Goal: Find specific page/section: Find specific page/section

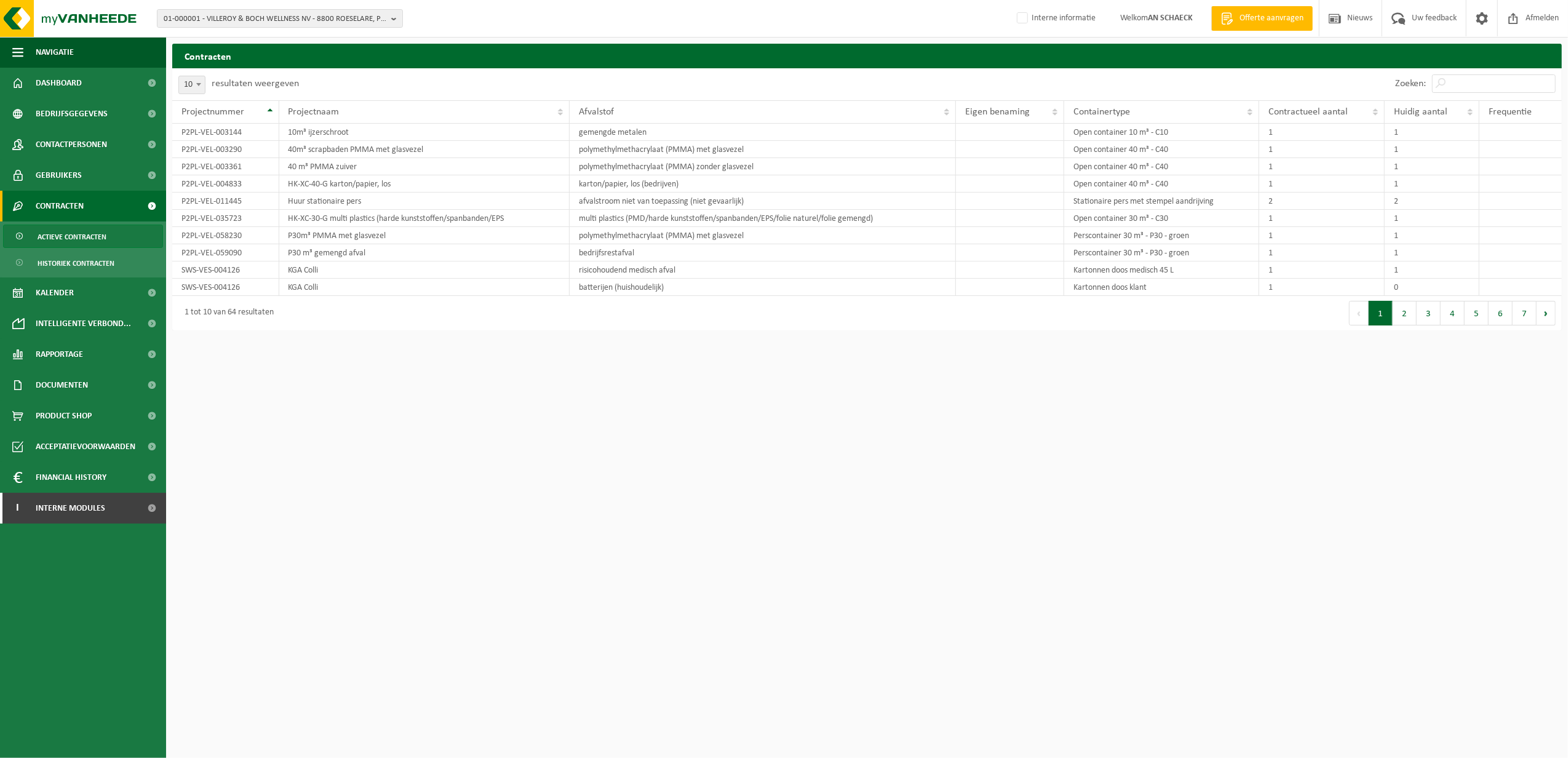
click at [209, 30] on div "01-000001 - VILLEROY & BOCH WELLNESS NV - 8800 ROESELARE, POPULIERSTRAAT 1 01-0…" at bounding box center [784, 18] width 1568 height 37
click at [321, 23] on span "01-000001 - VILLEROY & BOCH WELLNESS NV - 8800 ROESELARE, POPULIERSTRAAT 1" at bounding box center [275, 19] width 223 height 18
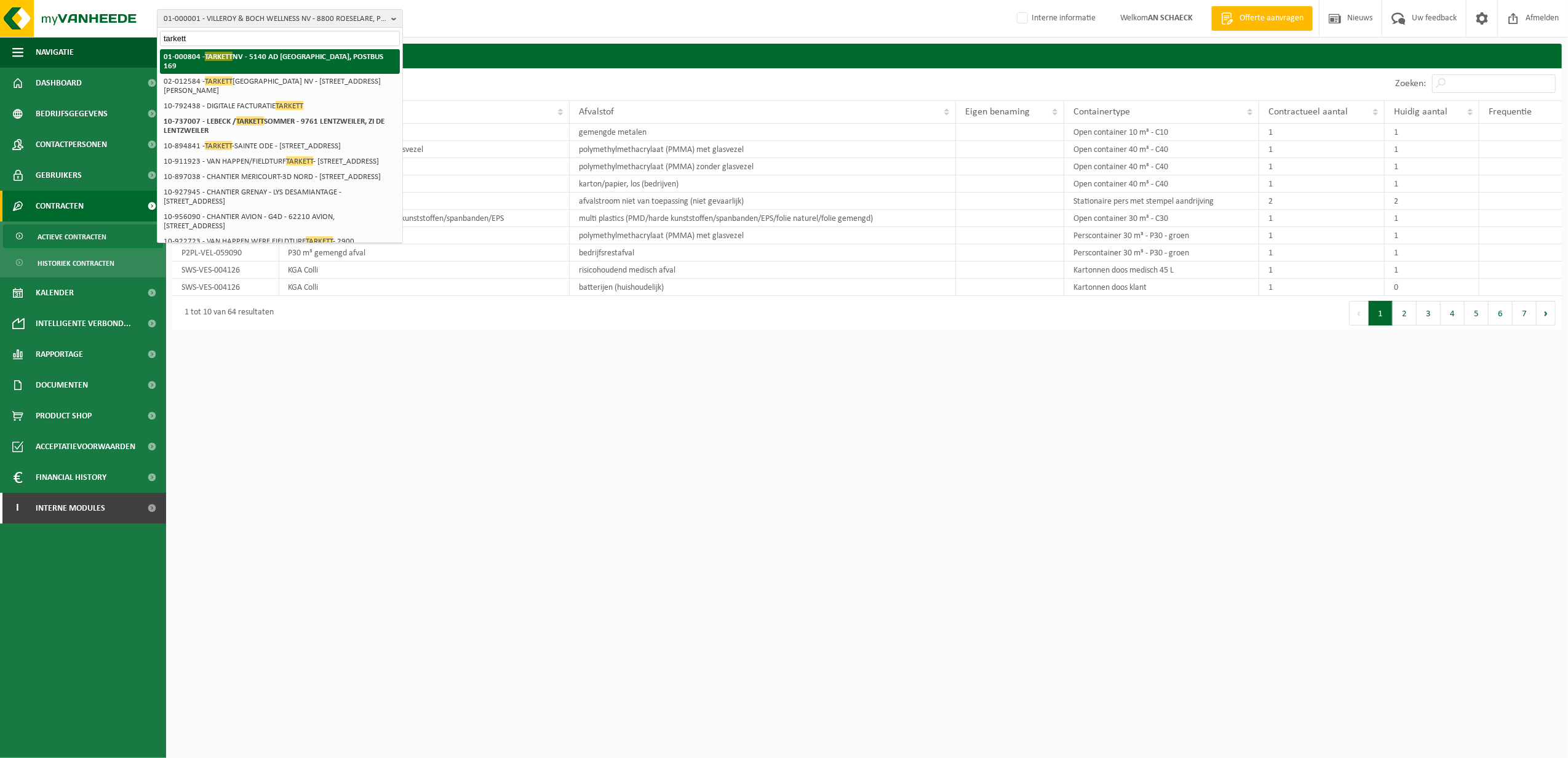
type input "tarkett"
click at [335, 57] on strong "01-000804 - TARKETT NV - 5140 AD WAALWIJK, POSTBUS 169" at bounding box center [273, 61] width 220 height 18
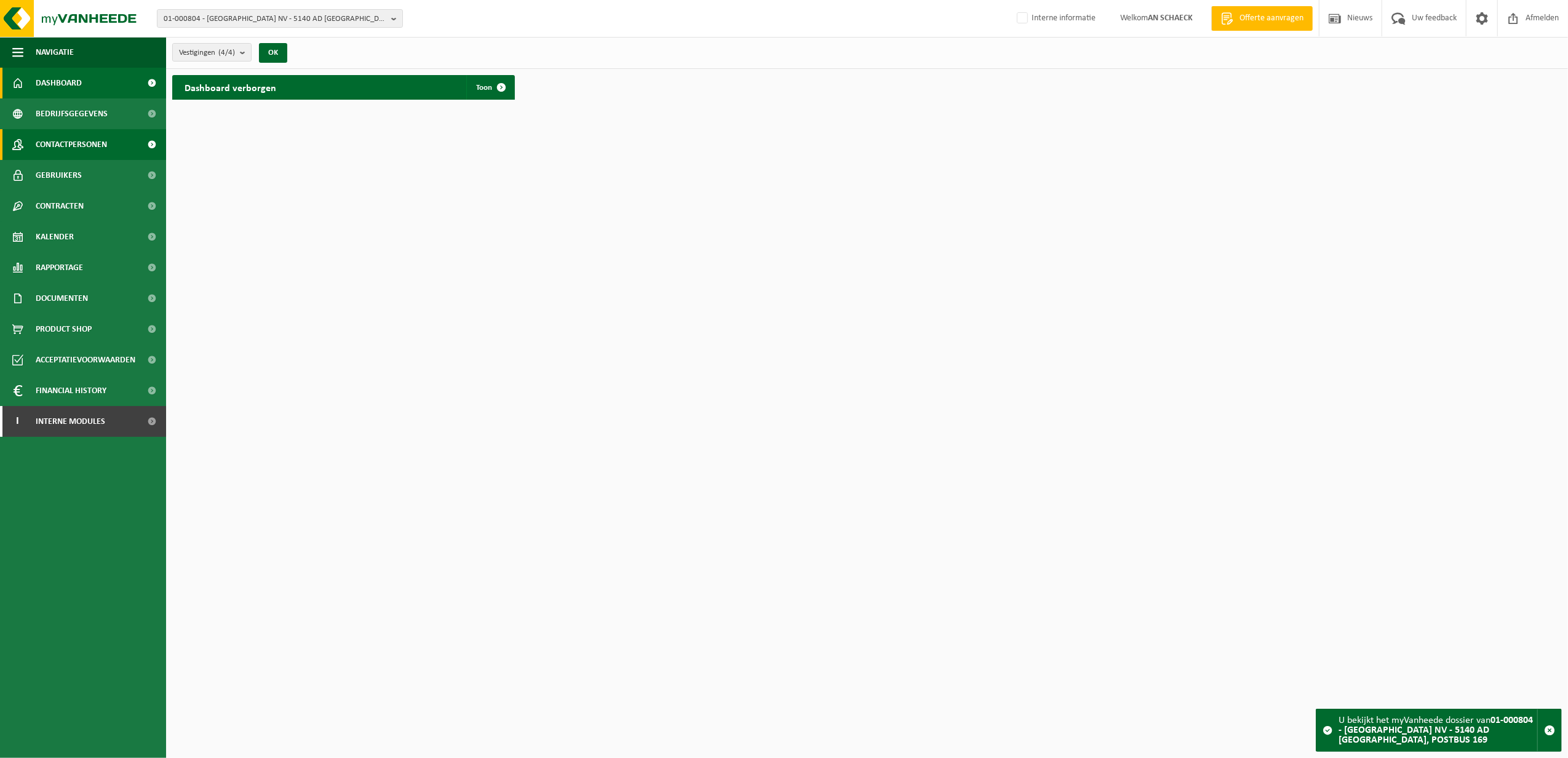
click at [74, 146] on span "Contactpersonen" at bounding box center [72, 145] width 72 height 31
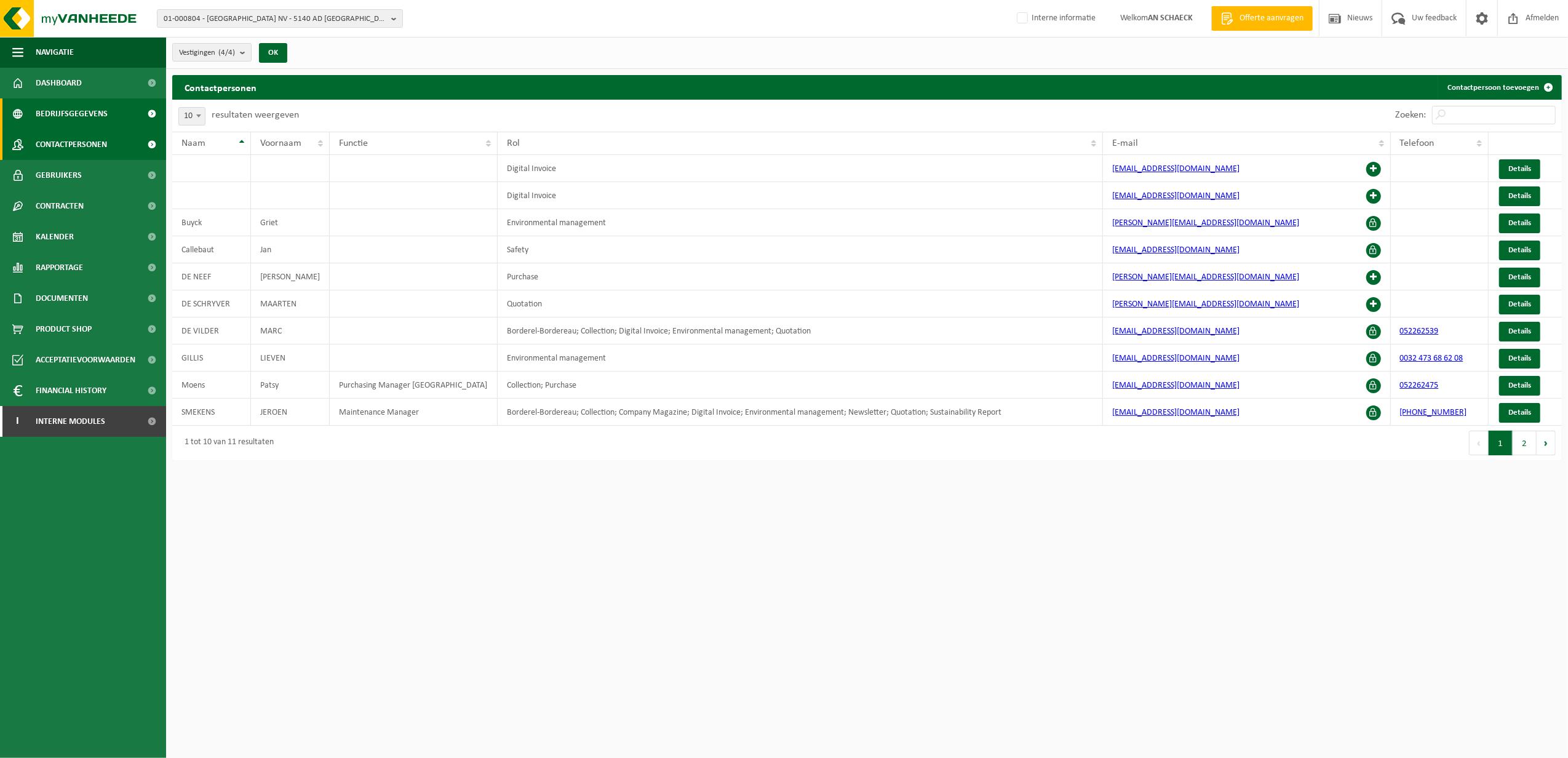
click at [65, 106] on span "Bedrijfsgegevens" at bounding box center [72, 114] width 72 height 31
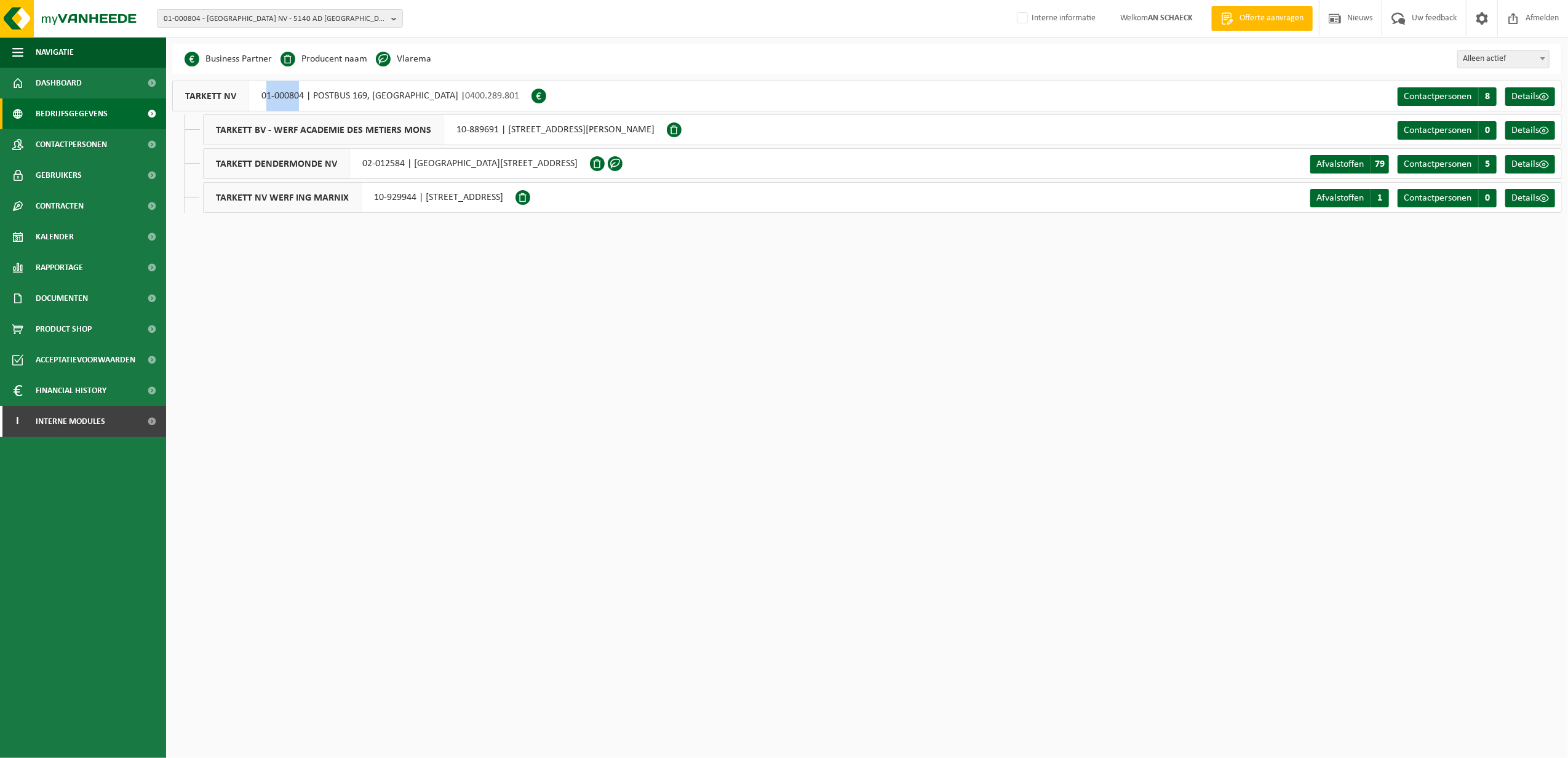
drag, startPoint x: 264, startPoint y: 94, endPoint x: 301, endPoint y: 100, distance: 37.5
click at [301, 100] on div "TARKETT NV 01-000804 | POSTBUS 169, [GEOGRAPHIC_DATA] | 0400.289.801" at bounding box center [351, 96] width 359 height 31
click at [308, 101] on div "TARKETT NV 01-000804 | POSTBUS 169, [GEOGRAPHIC_DATA] | 0400.289.801" at bounding box center [351, 96] width 359 height 31
drag, startPoint x: 301, startPoint y: 96, endPoint x: 254, endPoint y: 96, distance: 47.0
click at [254, 96] on div "TARKETT NV 01-000804 | POSTBUS 169, [GEOGRAPHIC_DATA] | 0400.289.801" at bounding box center [351, 96] width 359 height 31
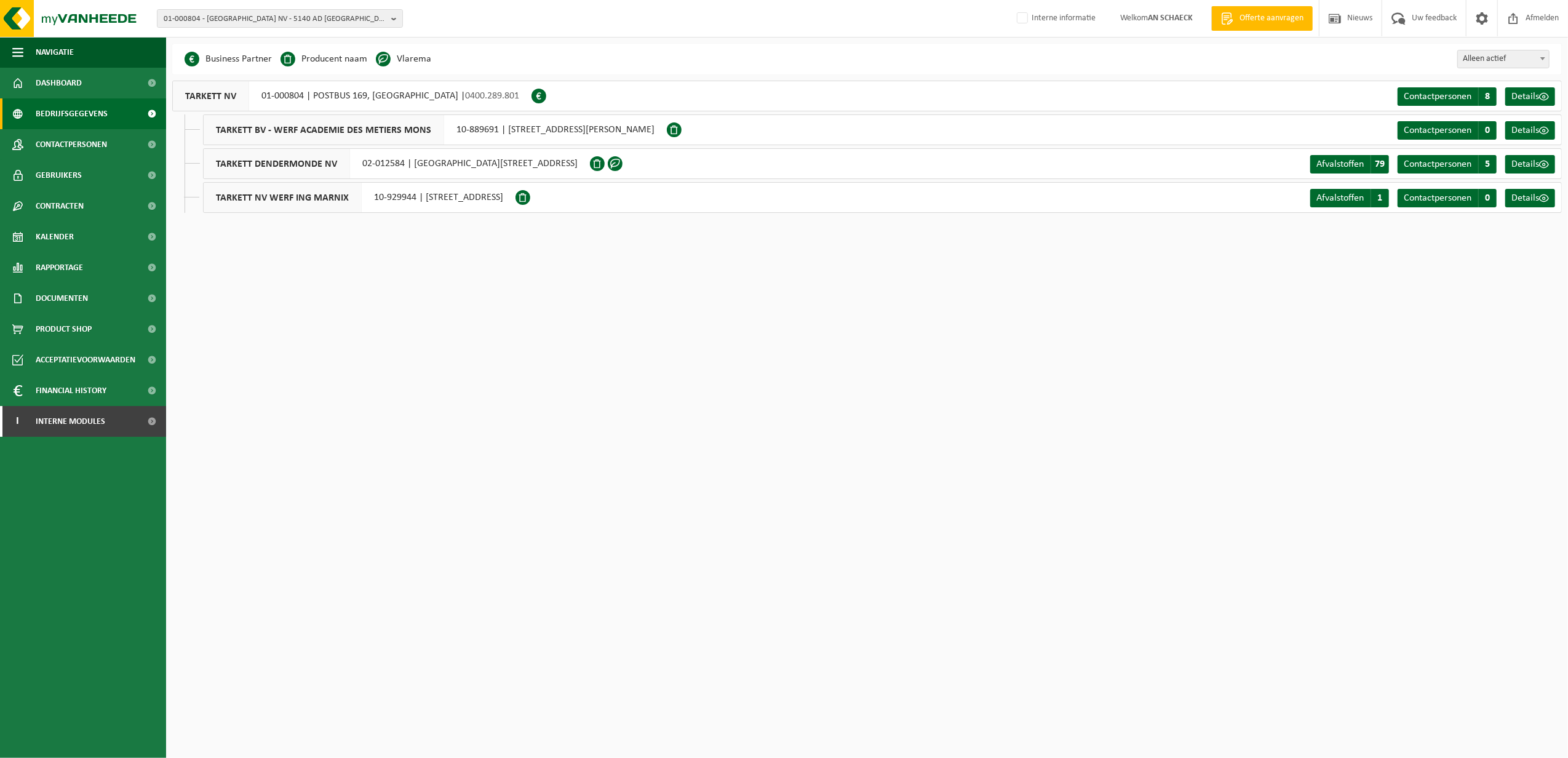
click at [322, 315] on html "01-000804 - [GEOGRAPHIC_DATA] NV - [GEOGRAPHIC_DATA], POSTBUS 169 01-000804 - […" at bounding box center [784, 379] width 1568 height 758
drag, startPoint x: 364, startPoint y: 164, endPoint x: 398, endPoint y: 166, distance: 34.1
click at [398, 166] on div "TARKETT [GEOGRAPHIC_DATA] NV 02-012584 | [GEOGRAPHIC_DATA][STREET_ADDRESS]" at bounding box center [396, 164] width 387 height 31
drag, startPoint x: 398, startPoint y: 166, endPoint x: 404, endPoint y: 155, distance: 12.5
click at [404, 155] on div "TARKETT [GEOGRAPHIC_DATA] NV 02-012584 | [GEOGRAPHIC_DATA][STREET_ADDRESS]" at bounding box center [396, 164] width 387 height 31
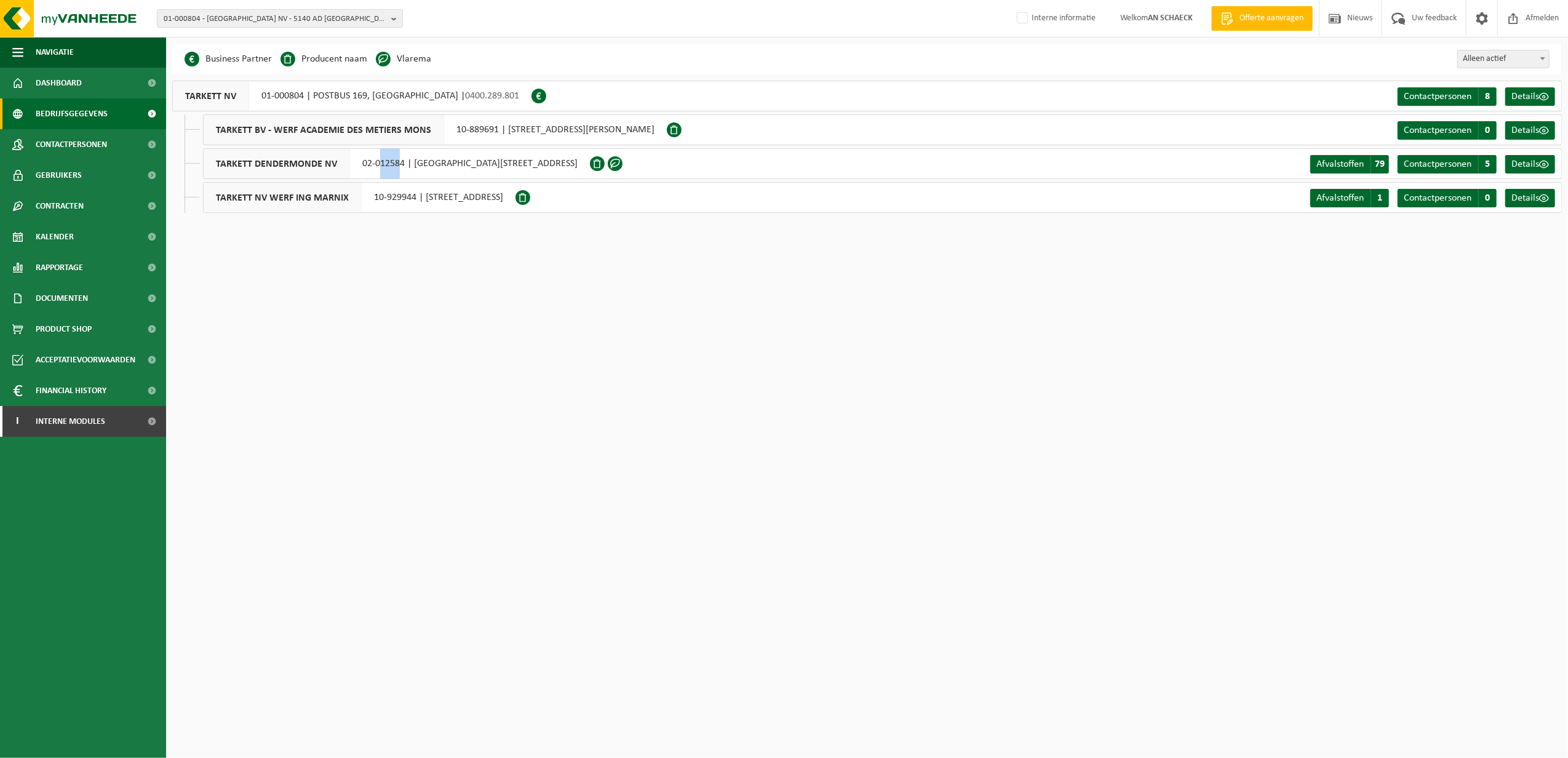
drag, startPoint x: 399, startPoint y: 164, endPoint x: 379, endPoint y: 162, distance: 20.1
click at [379, 162] on div "TARKETT [GEOGRAPHIC_DATA] NV 02-012584 | [GEOGRAPHIC_DATA][STREET_ADDRESS]" at bounding box center [396, 164] width 387 height 31
drag, startPoint x: 379, startPoint y: 162, endPoint x: 358, endPoint y: 163, distance: 21.0
click at [358, 163] on div "TARKETT [GEOGRAPHIC_DATA] NV 02-012584 | [GEOGRAPHIC_DATA][STREET_ADDRESS]" at bounding box center [396, 164] width 387 height 31
copy div "02-012584"
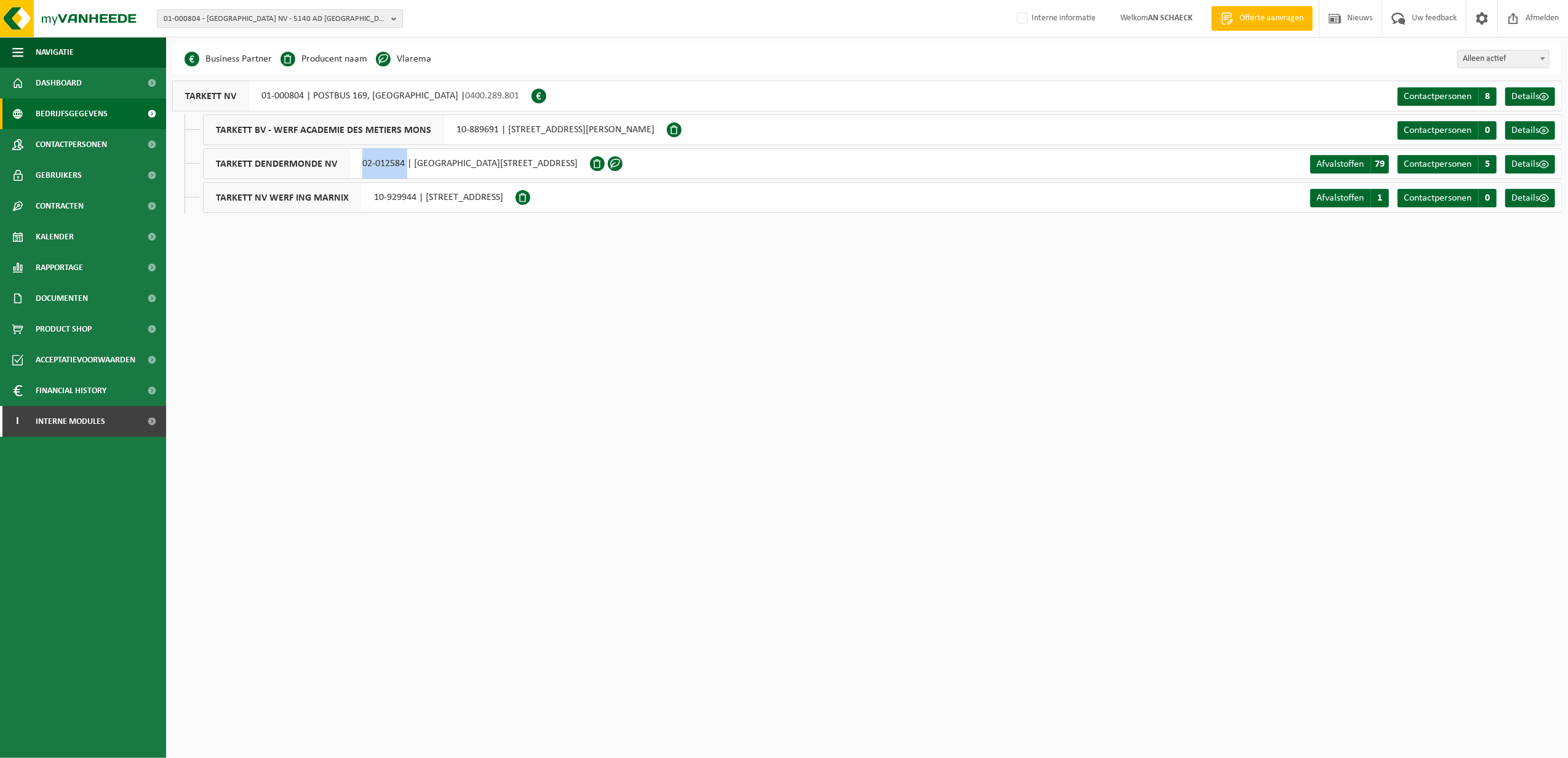
click at [217, 21] on span "01-000804 - [GEOGRAPHIC_DATA] NV - 5140 AD [GEOGRAPHIC_DATA], POSTBUS 169" at bounding box center [275, 19] width 223 height 18
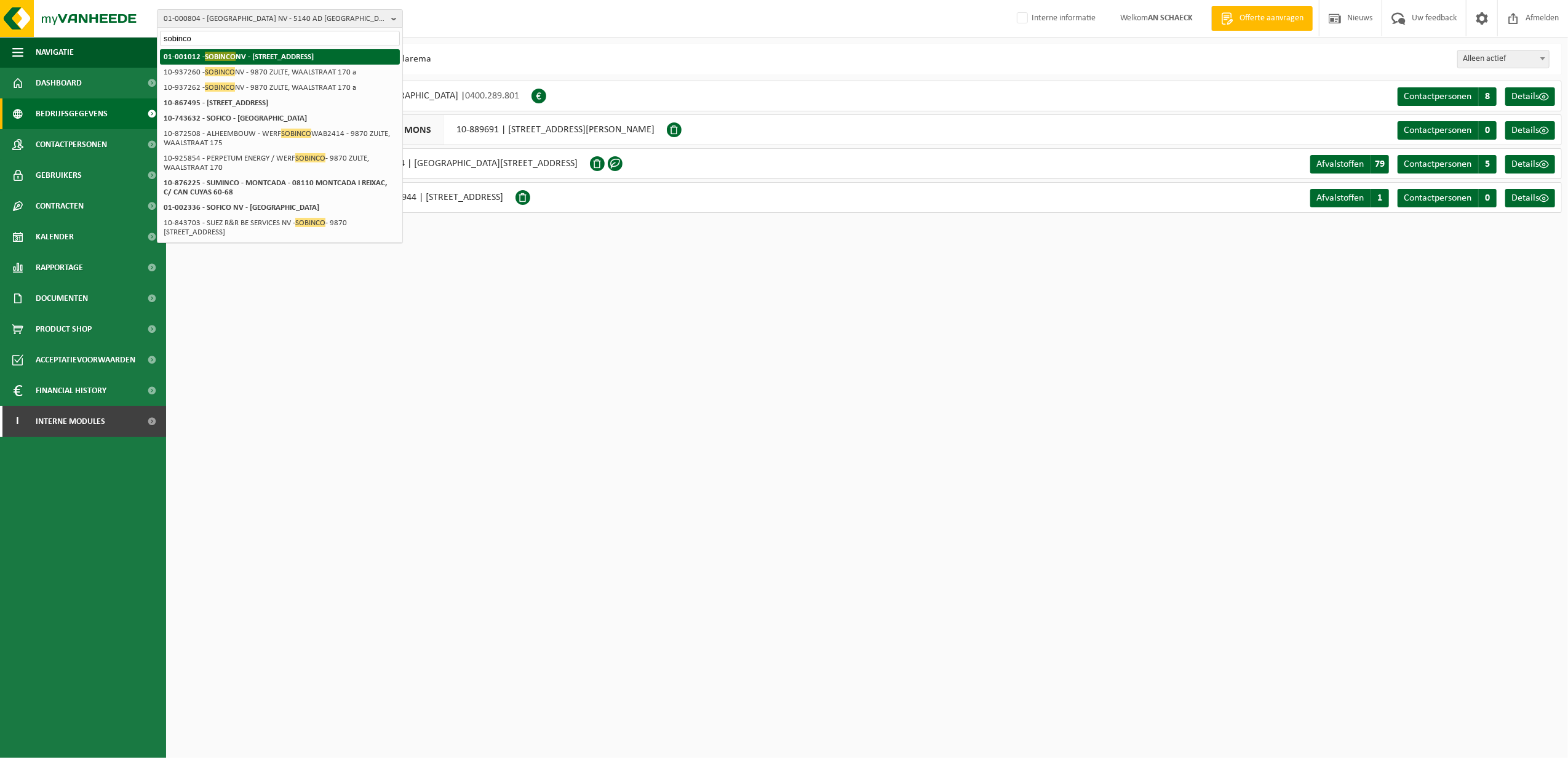
type input "sobinco"
click at [314, 59] on strong "01-001012 - [GEOGRAPHIC_DATA] NV - [STREET_ADDRESS]" at bounding box center [239, 56] width 150 height 9
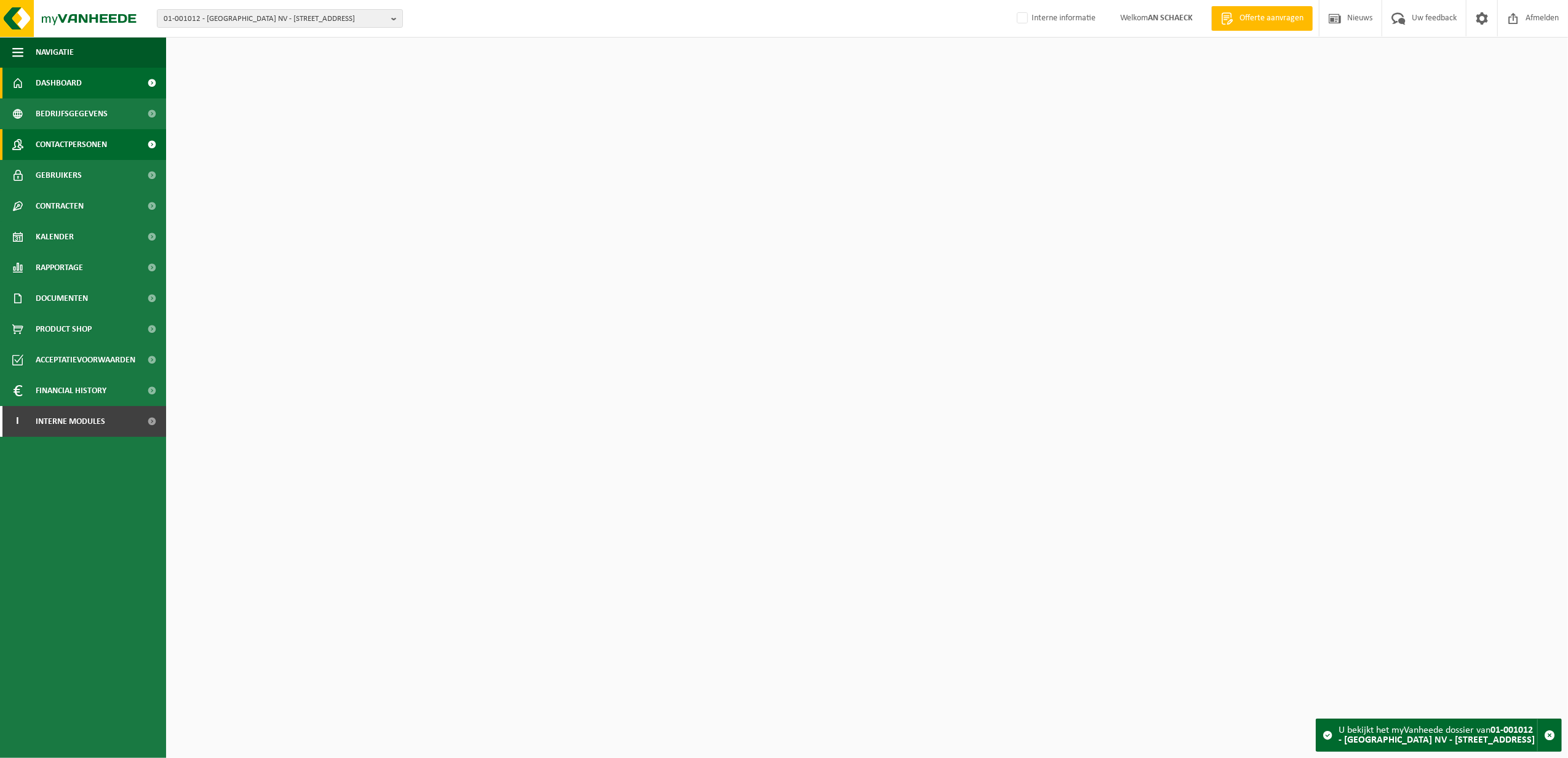
click at [77, 148] on span "Contactpersonen" at bounding box center [72, 145] width 72 height 31
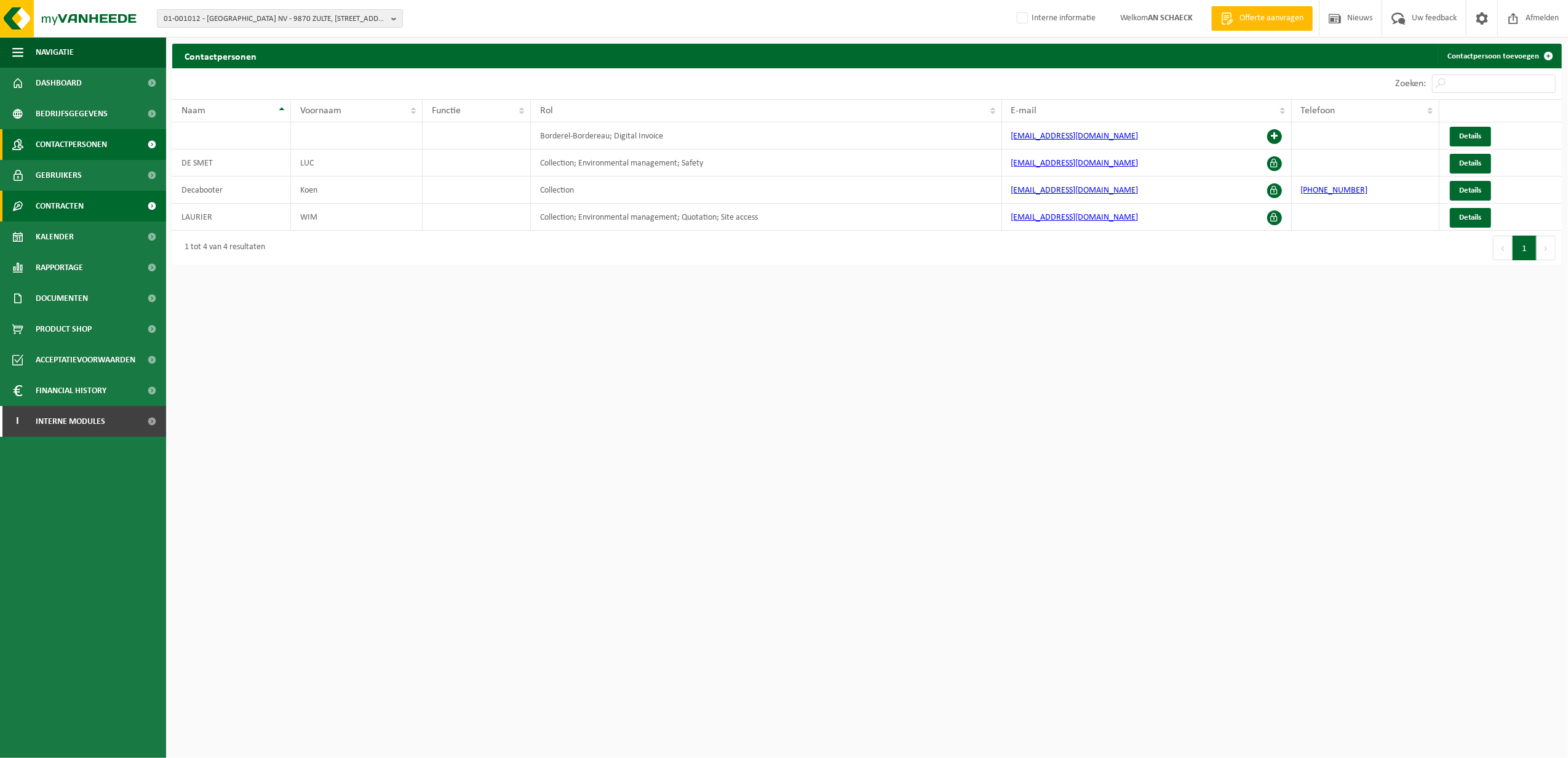
click at [62, 205] on span "Contracten" at bounding box center [60, 206] width 48 height 31
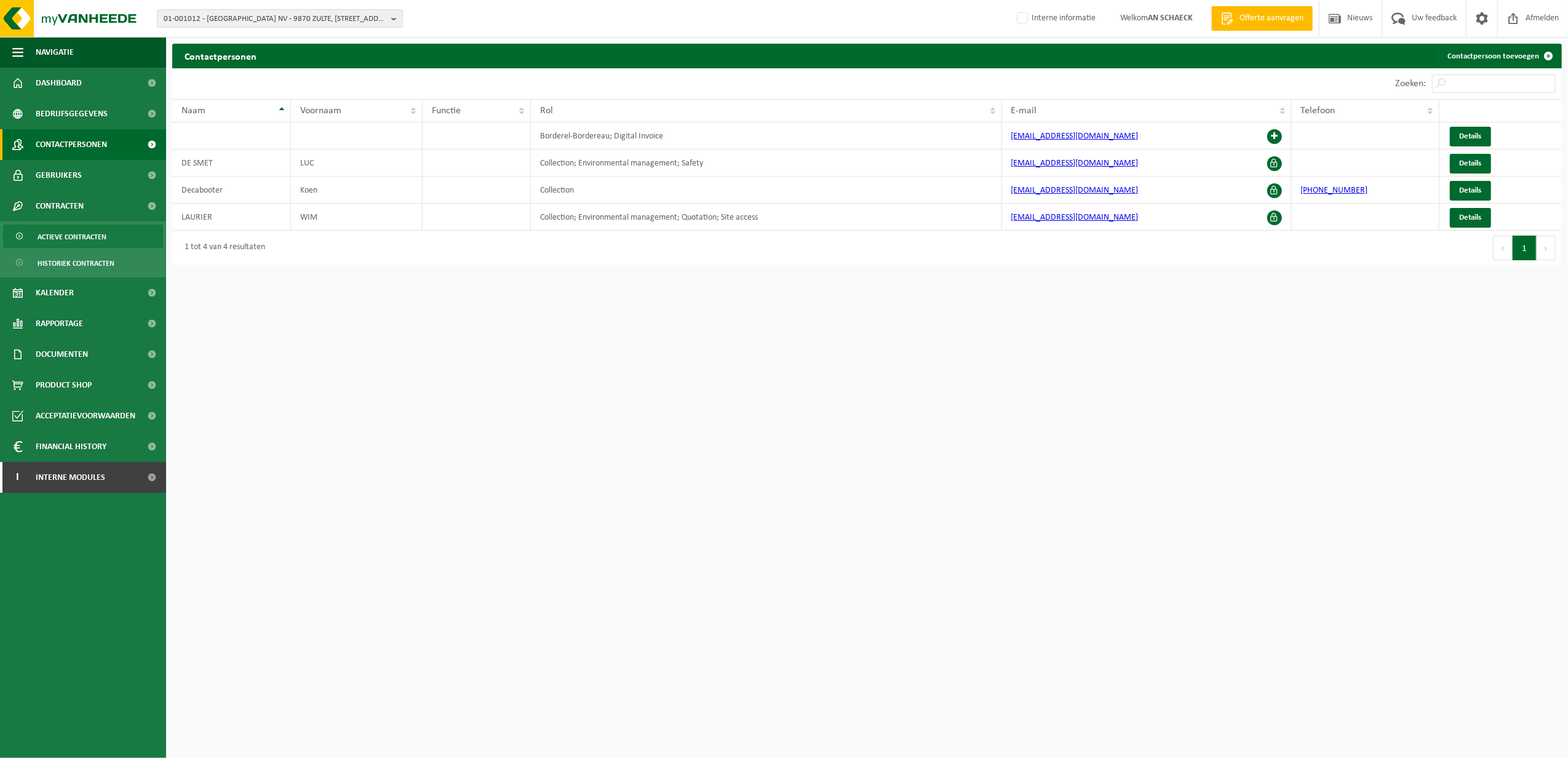
click at [65, 239] on span "Actieve contracten" at bounding box center [72, 237] width 69 height 23
